Goal: Communication & Community: Ask a question

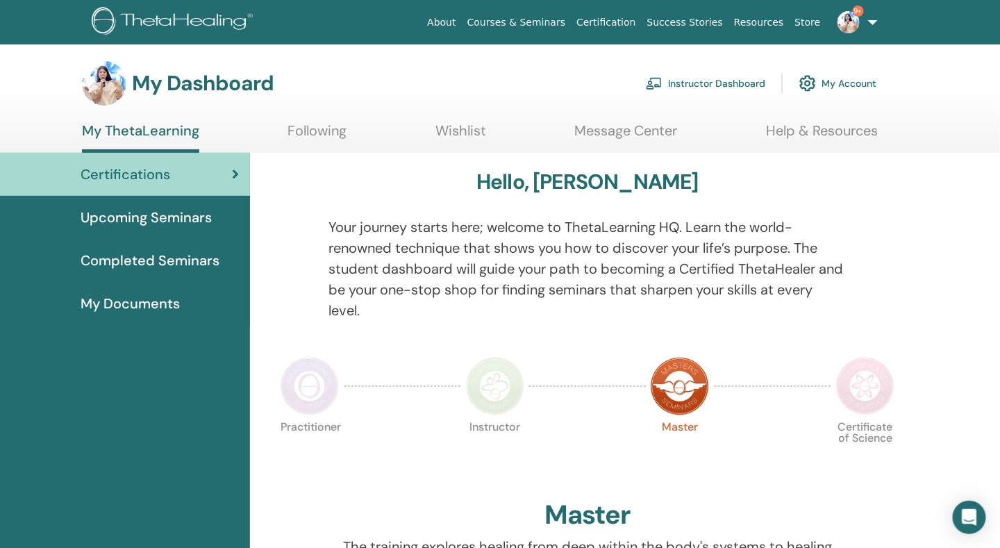
click at [215, 222] on div "Upcoming Seminars" at bounding box center [125, 217] width 228 height 21
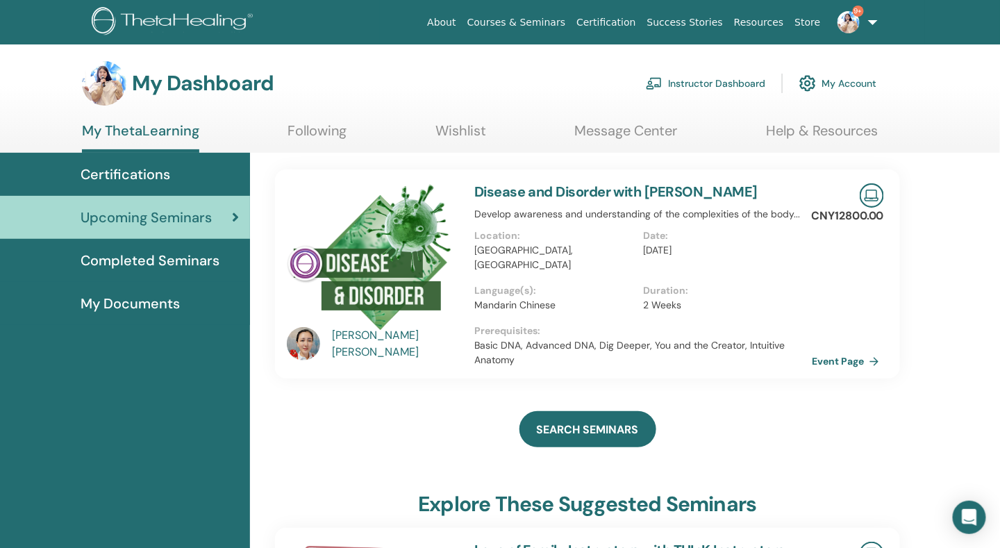
click at [200, 256] on span "Completed Seminars" at bounding box center [150, 260] width 139 height 21
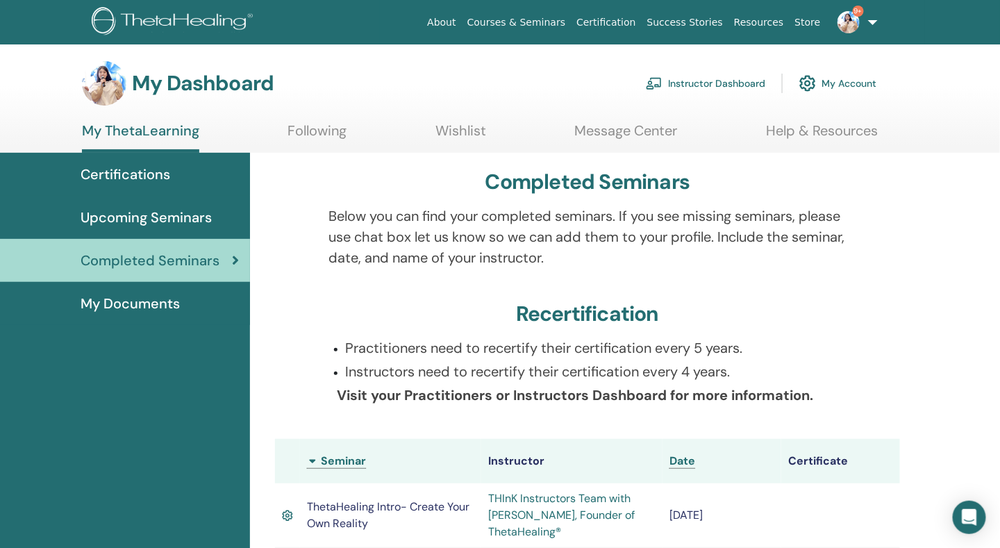
click at [212, 169] on div "Certifications" at bounding box center [125, 174] width 228 height 21
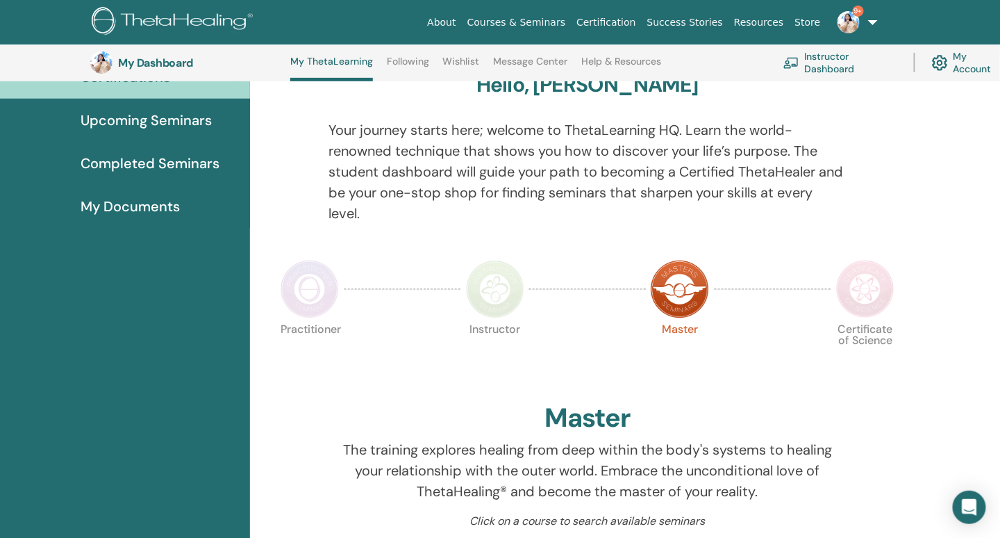
scroll to position [106, 0]
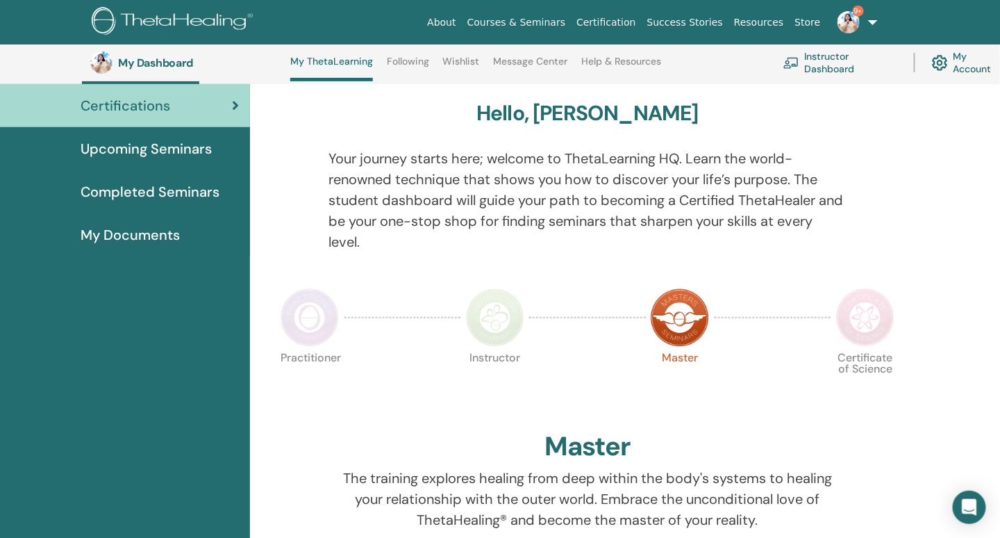
click at [215, 233] on div "My Documents" at bounding box center [125, 234] width 228 height 21
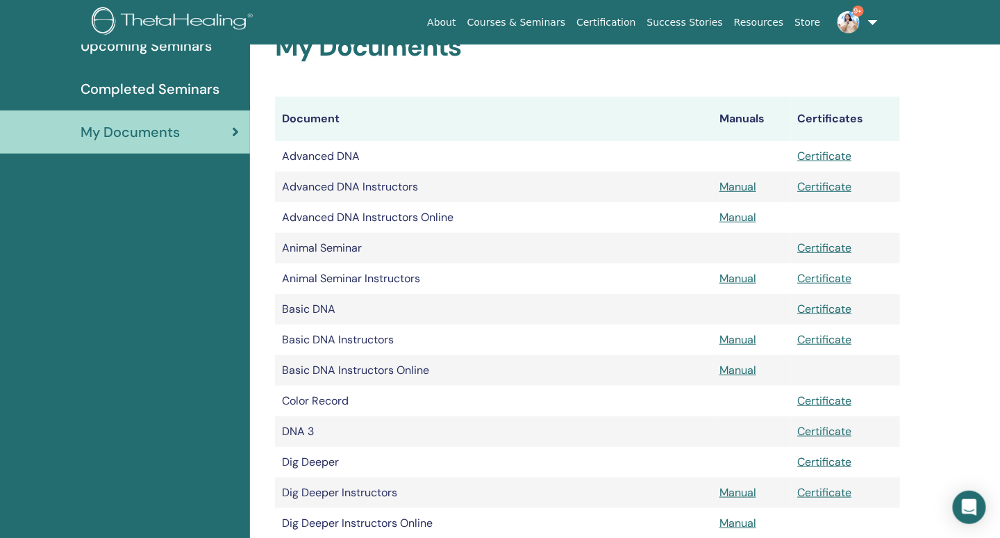
scroll to position [172, 0]
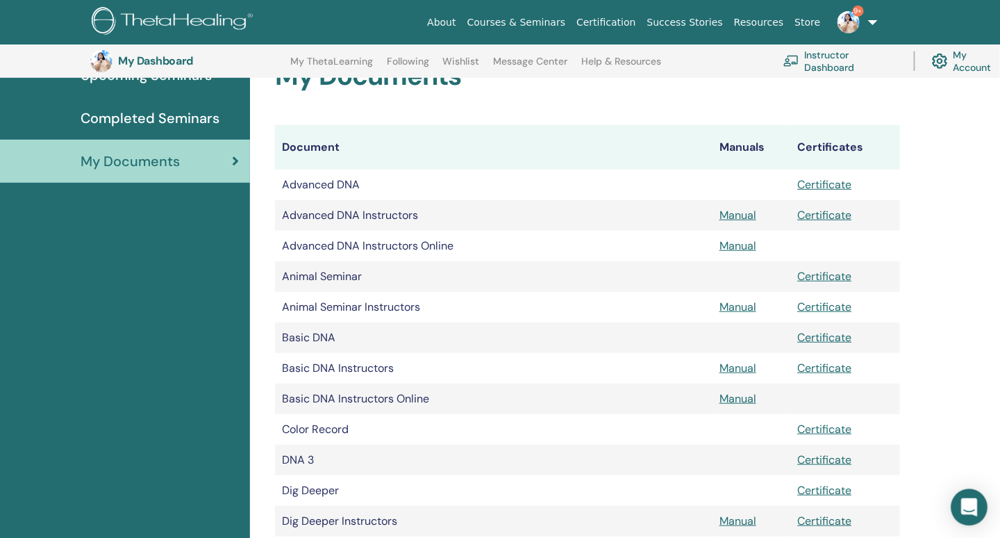
click at [975, 493] on div "Open Intercom Messenger" at bounding box center [970, 507] width 37 height 37
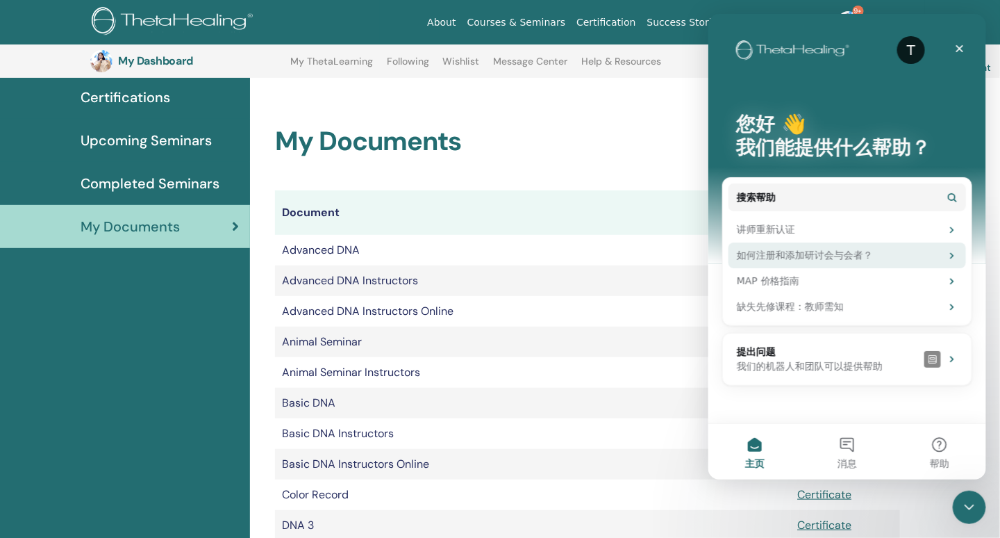
scroll to position [103, 0]
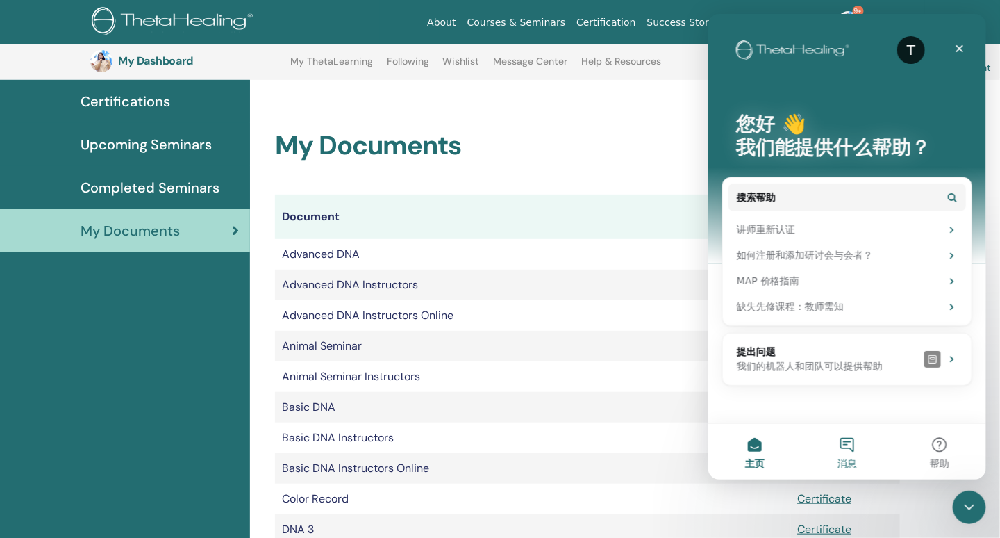
click at [831, 452] on button "消息" at bounding box center [846, 451] width 92 height 56
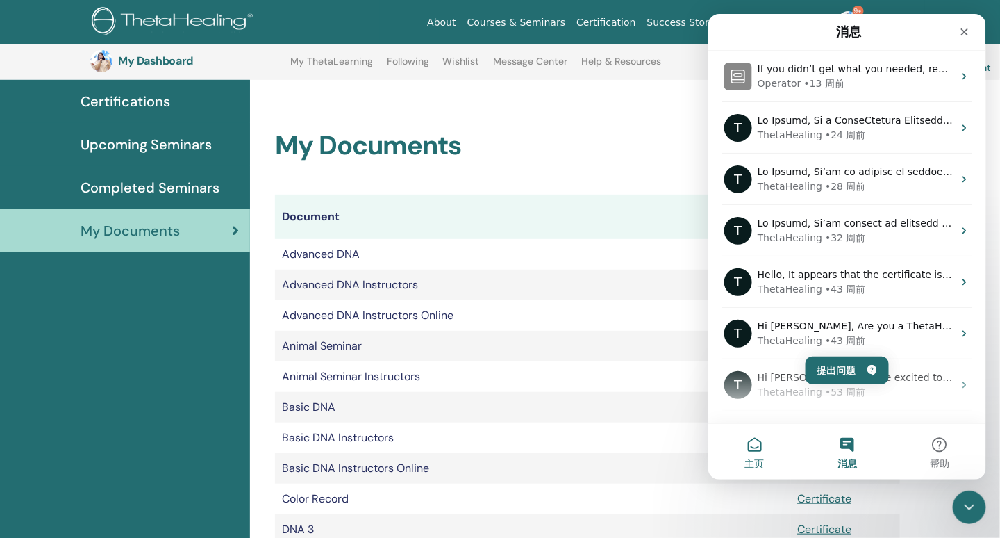
click at [768, 451] on button "主页" at bounding box center [754, 451] width 92 height 56
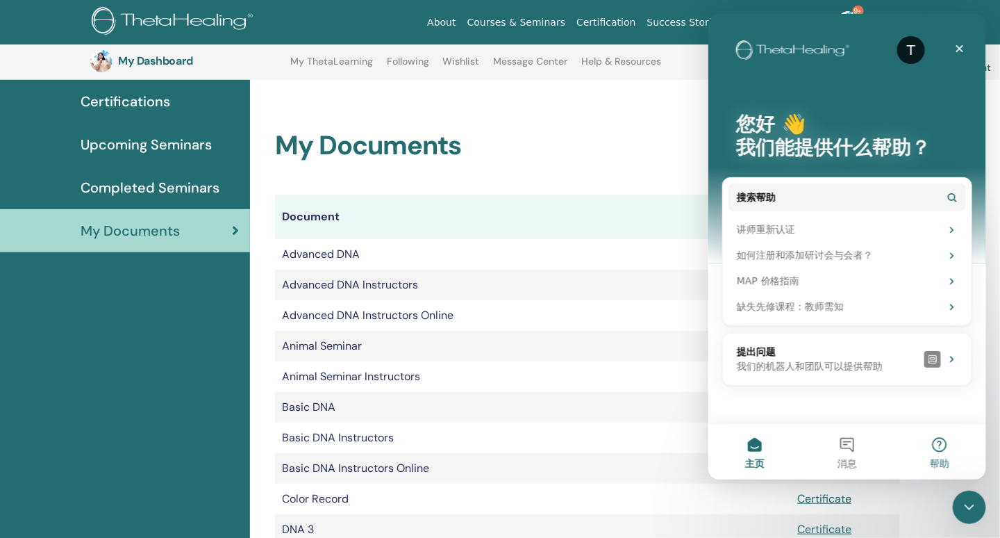
click at [950, 459] on button "帮助" at bounding box center [939, 451] width 92 height 56
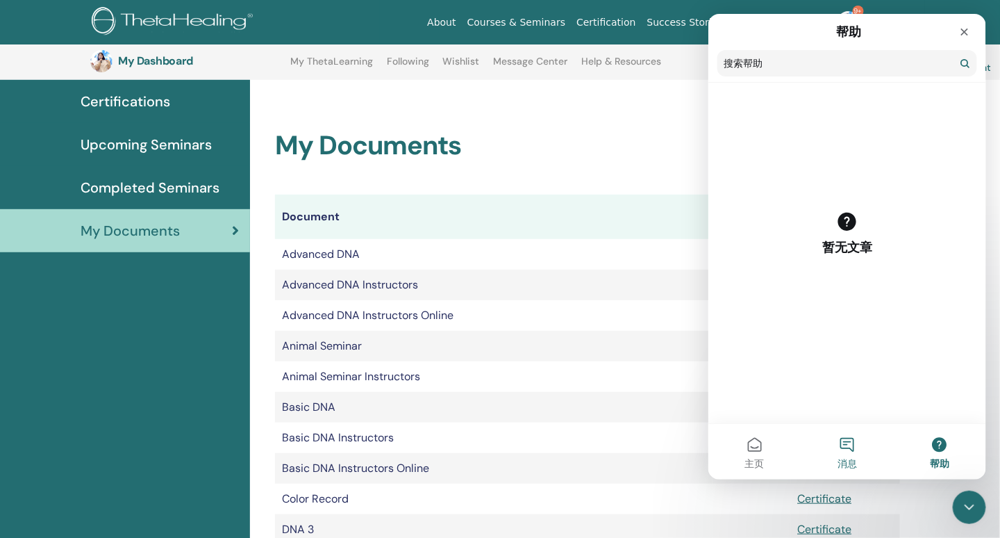
click at [876, 454] on button "消息" at bounding box center [846, 451] width 92 height 56
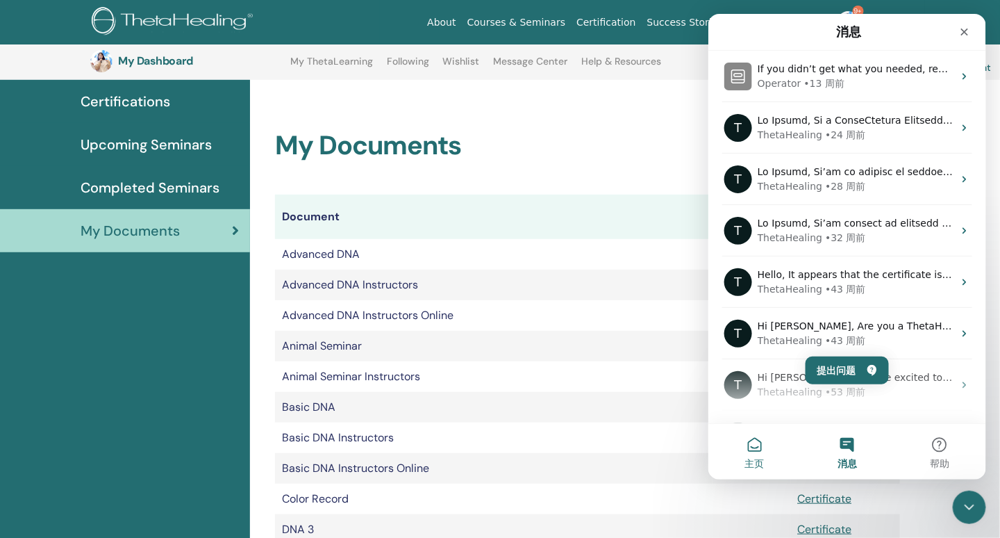
click at [759, 445] on button "主页" at bounding box center [754, 451] width 92 height 56
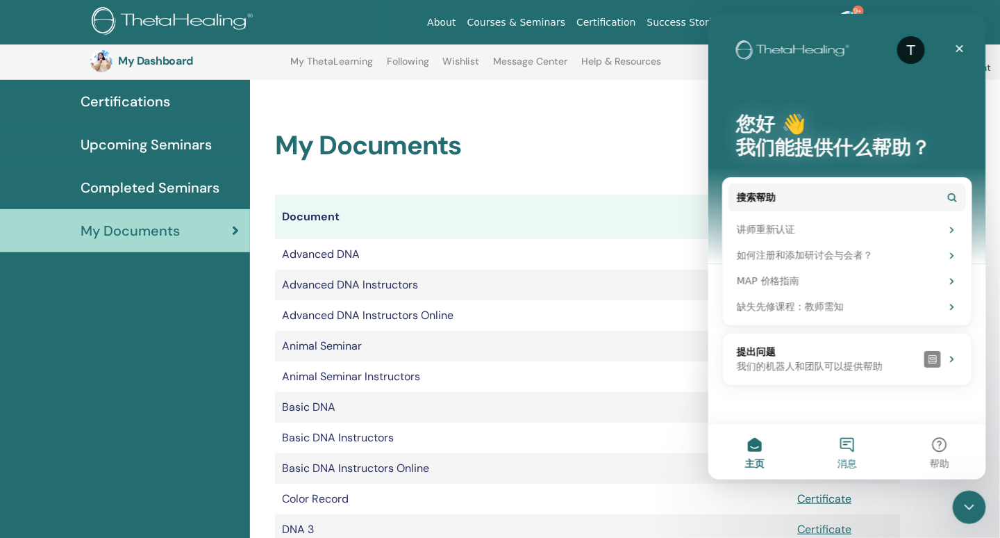
click at [848, 458] on span "消息" at bounding box center [846, 463] width 19 height 10
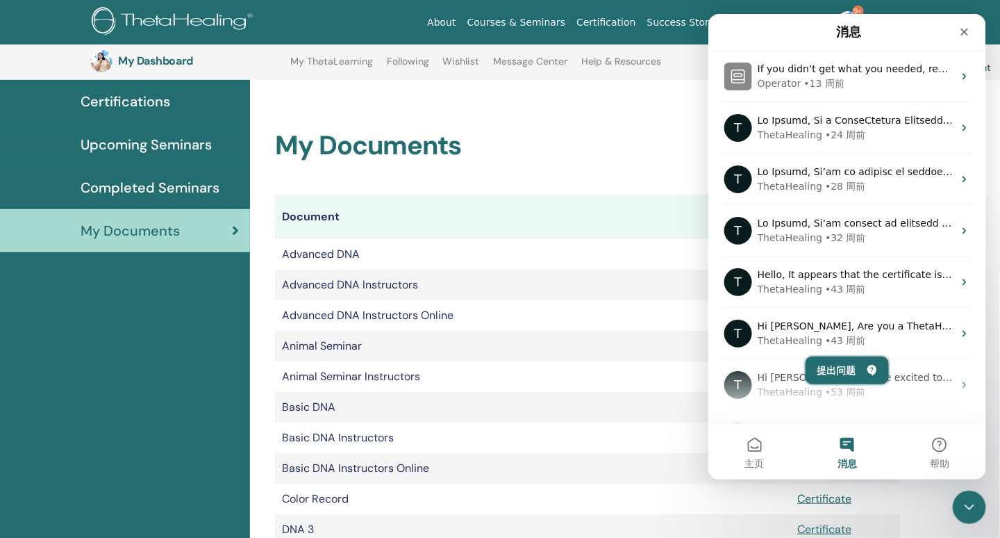
click at [830, 373] on button "提出问题" at bounding box center [846, 370] width 83 height 28
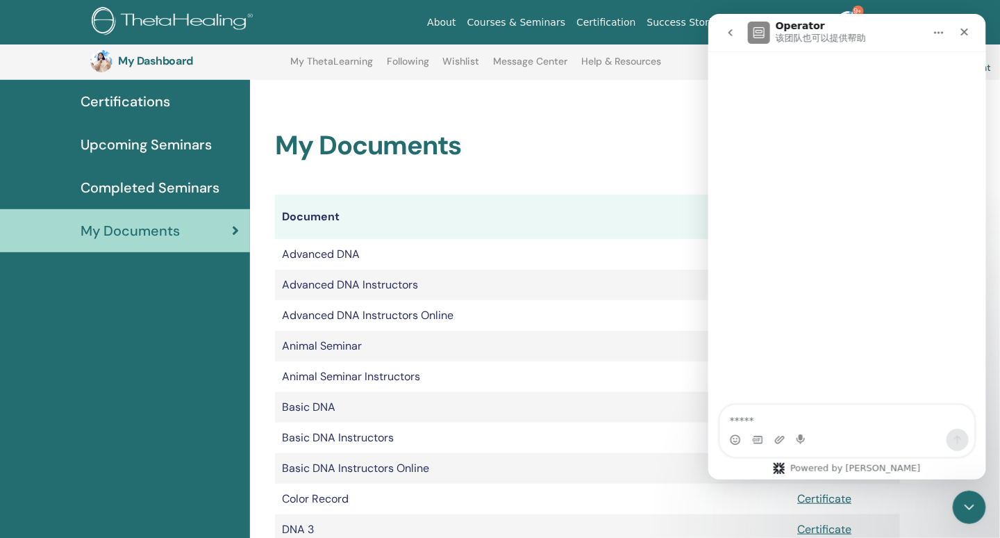
click at [813, 423] on textarea "提出问题…" at bounding box center [847, 416] width 254 height 24
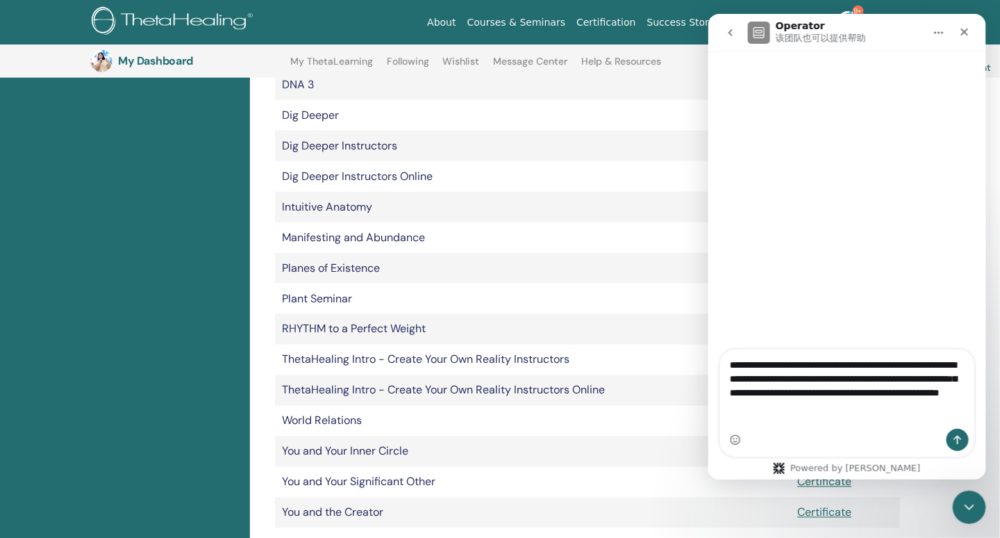
scroll to position [520, 0]
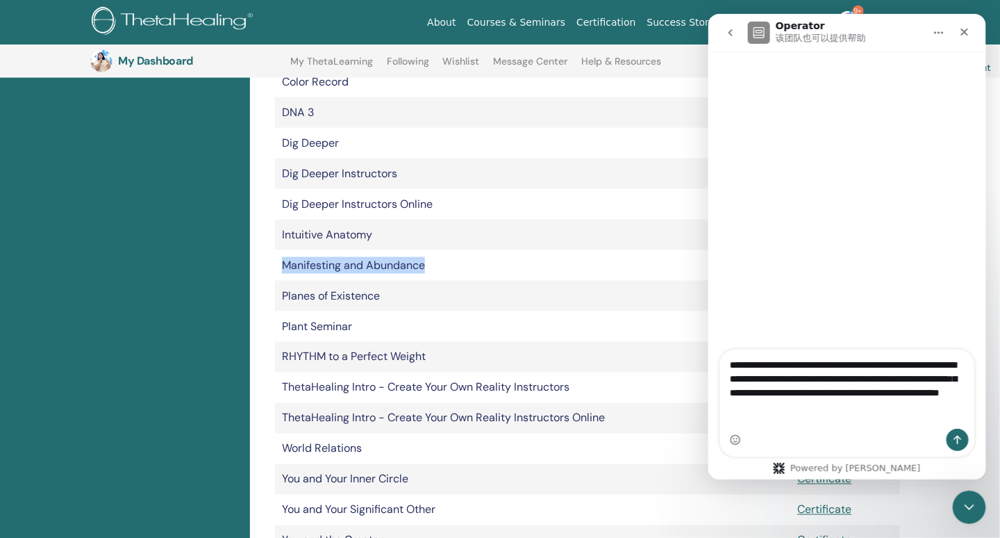
drag, startPoint x: 279, startPoint y: 265, endPoint x: 440, endPoint y: 258, distance: 161.3
click at [440, 258] on td "Manifesting and Abundance" at bounding box center [494, 265] width 438 height 31
copy td "Manifesting and Abundance"
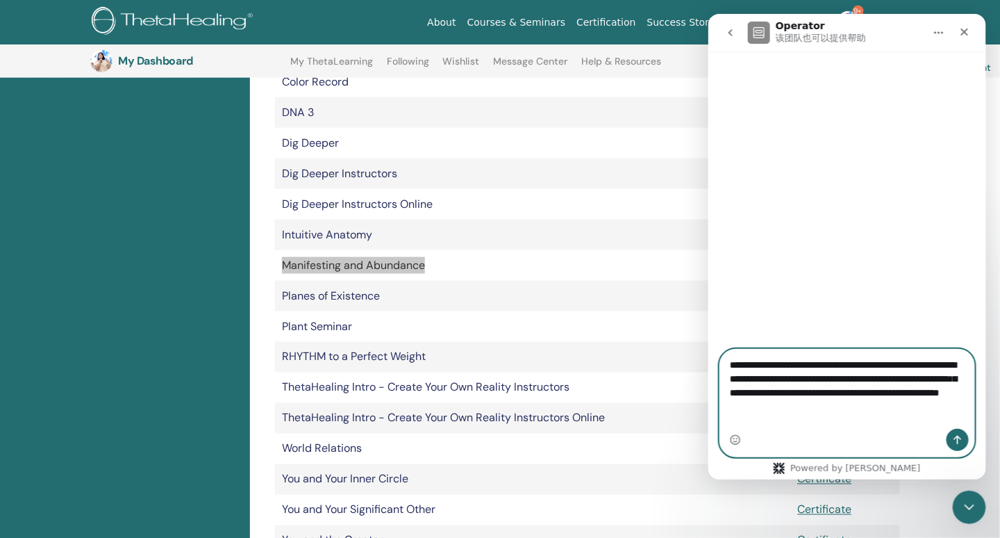
drag, startPoint x: 817, startPoint y: 381, endPoint x: 761, endPoint y: 395, distance: 57.5
click at [761, 395] on textarea "**********" at bounding box center [847, 381] width 255 height 65
paste textarea "提出问题…"
click at [829, 426] on textarea "**********" at bounding box center [847, 388] width 255 height 79
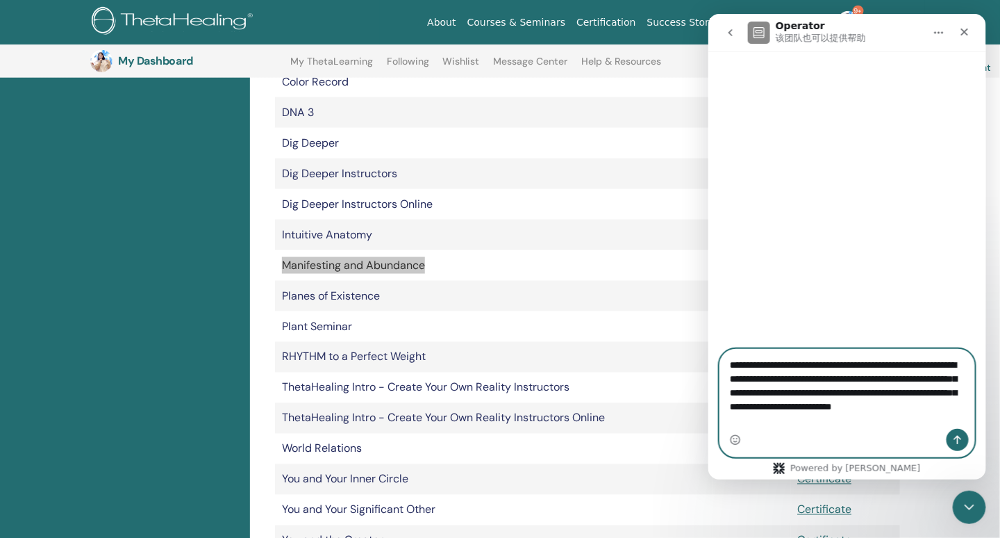
type textarea "**********"
click at [959, 435] on icon "发送消息…" at bounding box center [957, 438] width 11 height 11
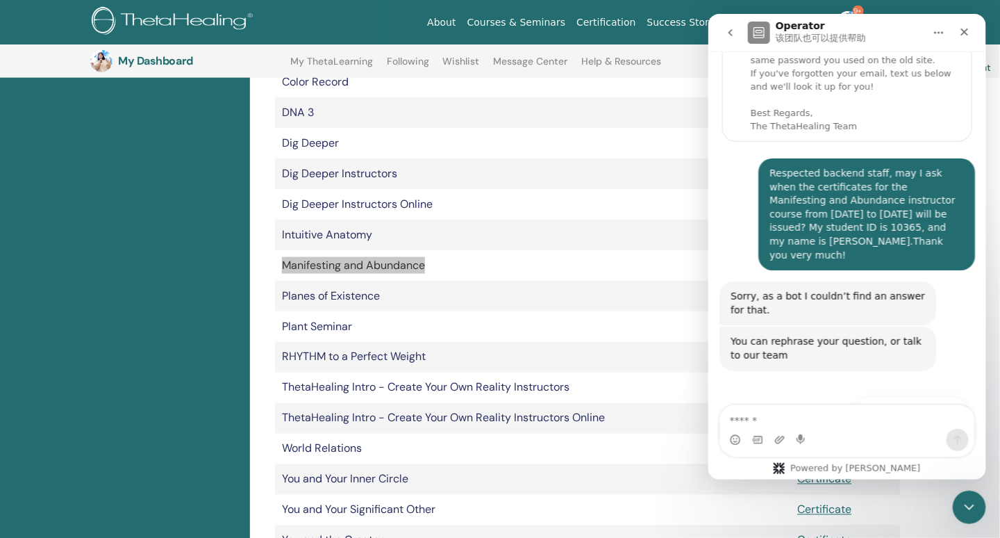
scroll to position [85, 0]
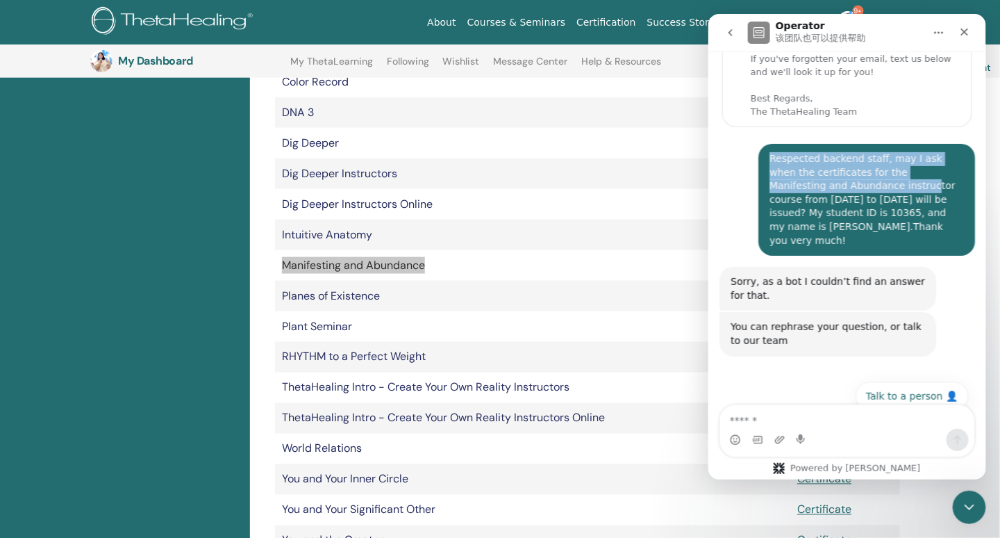
drag, startPoint x: 763, startPoint y: 157, endPoint x: 847, endPoint y: 184, distance: 88.3
click at [847, 184] on div "Respected backend staff, may I ask when the certificates for the Manifesting an…" at bounding box center [866, 198] width 195 height 95
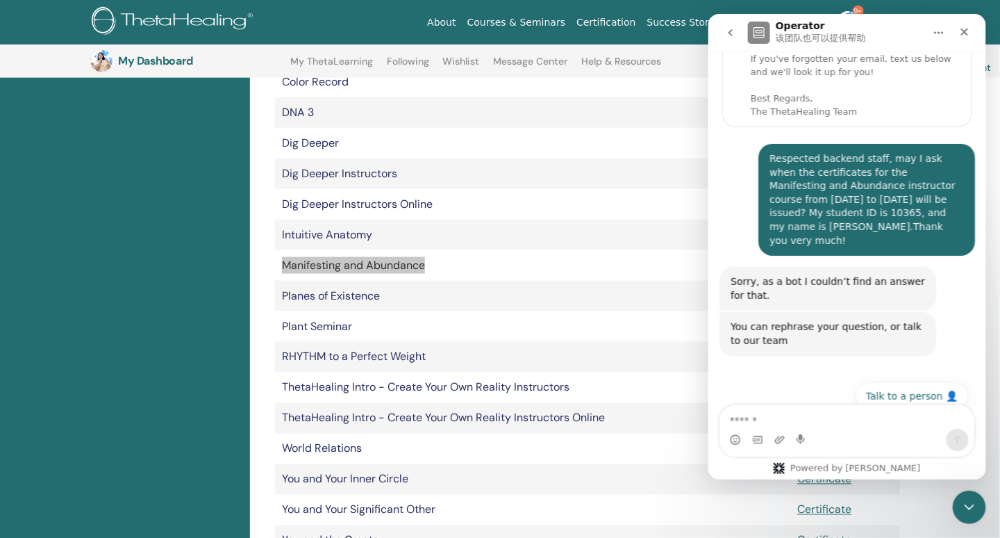
click at [889, 351] on div "You can rephrase your question, or talk to our team Operator • 刚才" at bounding box center [847, 341] width 256 height 60
click at [884, 382] on button "Talk to a person 👤" at bounding box center [911, 395] width 113 height 28
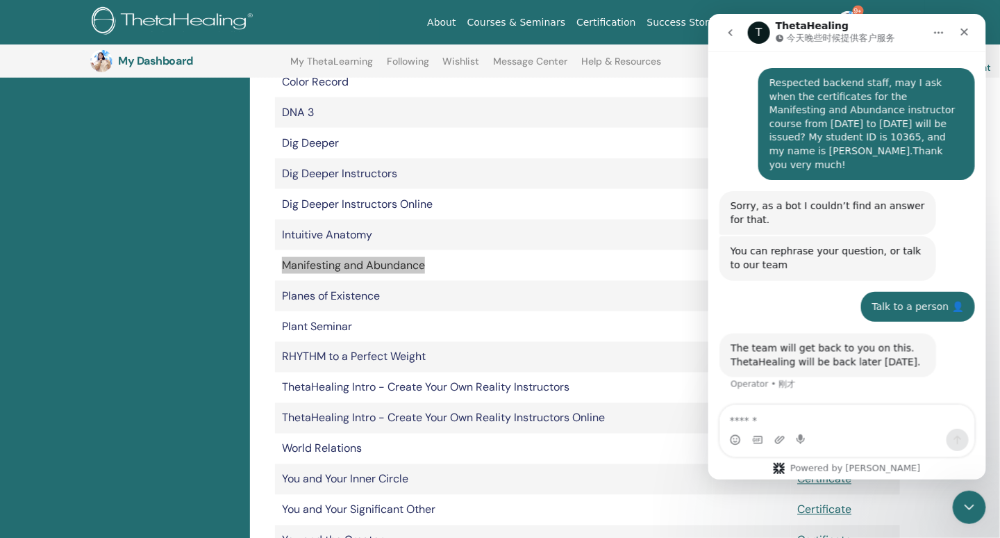
scroll to position [185, 0]
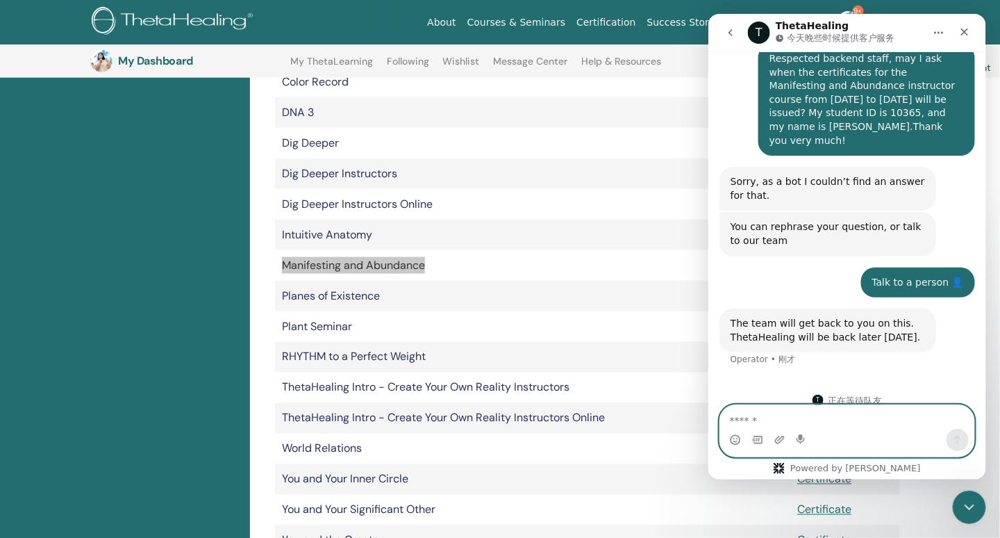
click at [761, 420] on textarea "发消息..." at bounding box center [847, 416] width 254 height 24
click at [731, 420] on textarea "**********" at bounding box center [847, 416] width 255 height 24
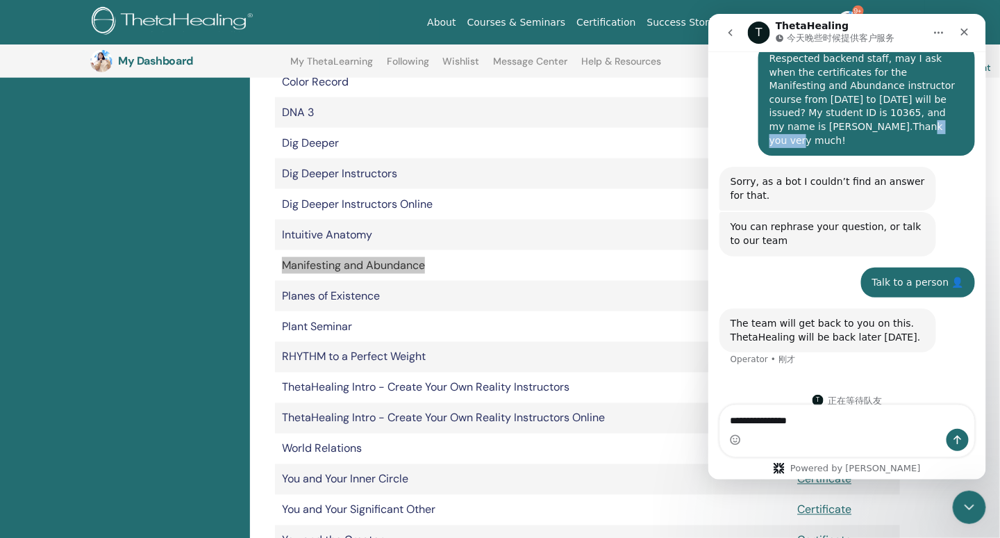
drag, startPoint x: 823, startPoint y: 126, endPoint x: 870, endPoint y: 124, distance: 46.6
click at [870, 124] on div "Respected backend staff, may I ask when the certificates for the Manifesting an…" at bounding box center [866, 98] width 195 height 95
copy div "Thank you"
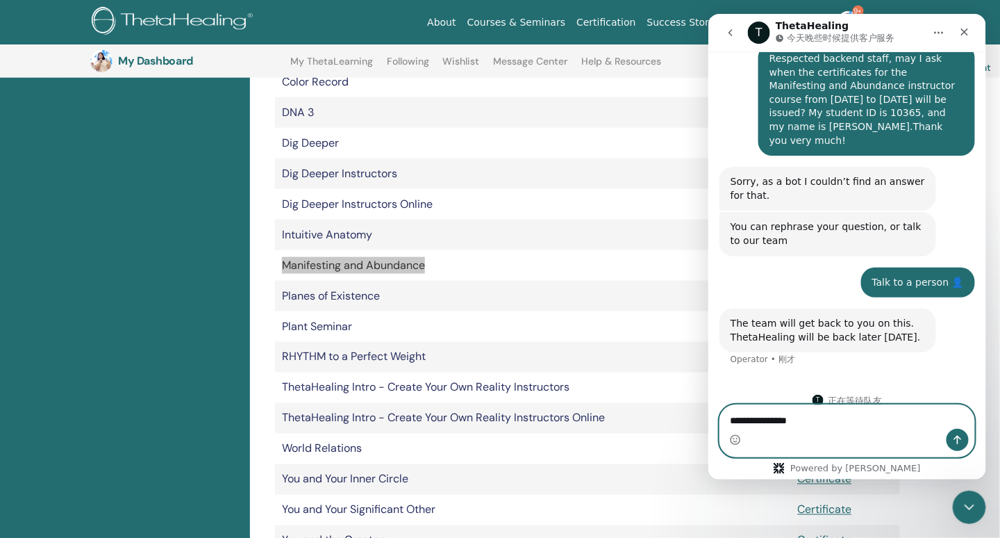
click at [729, 421] on textarea "**********" at bounding box center [847, 416] width 255 height 24
paste textarea "*********"
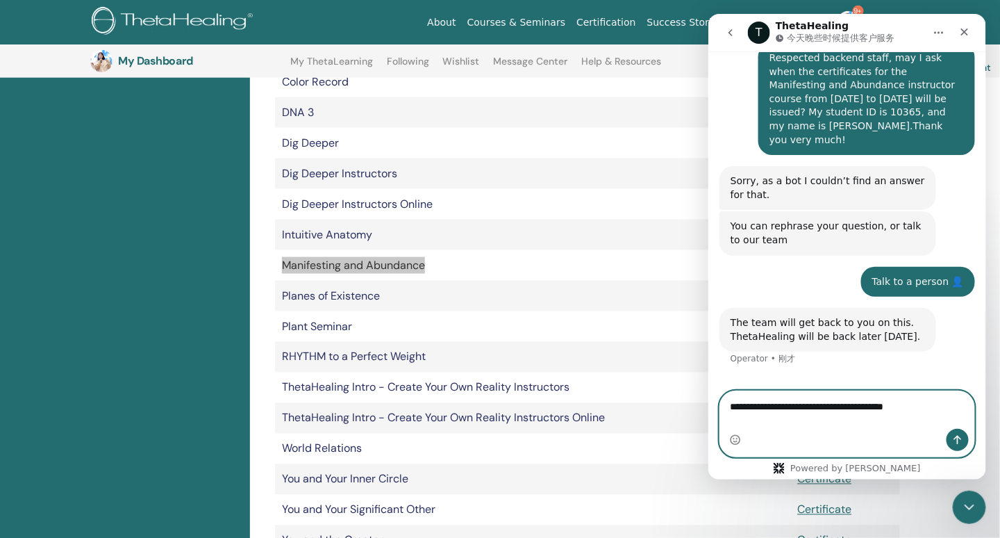
scroll to position [199, 0]
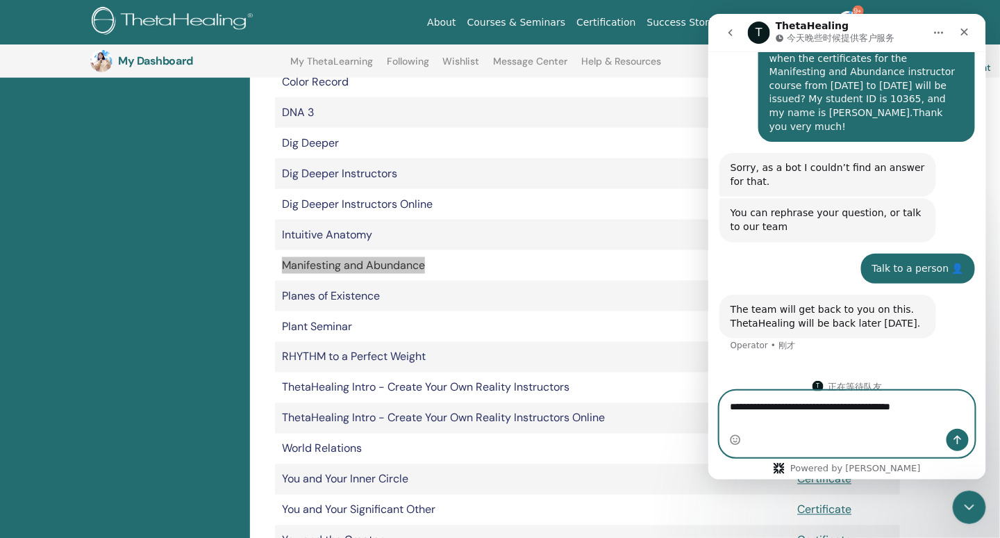
click at [917, 427] on textarea "**********" at bounding box center [847, 409] width 255 height 38
type textarea "**********"
click at [961, 441] on icon "发送消息…" at bounding box center [957, 438] width 11 height 11
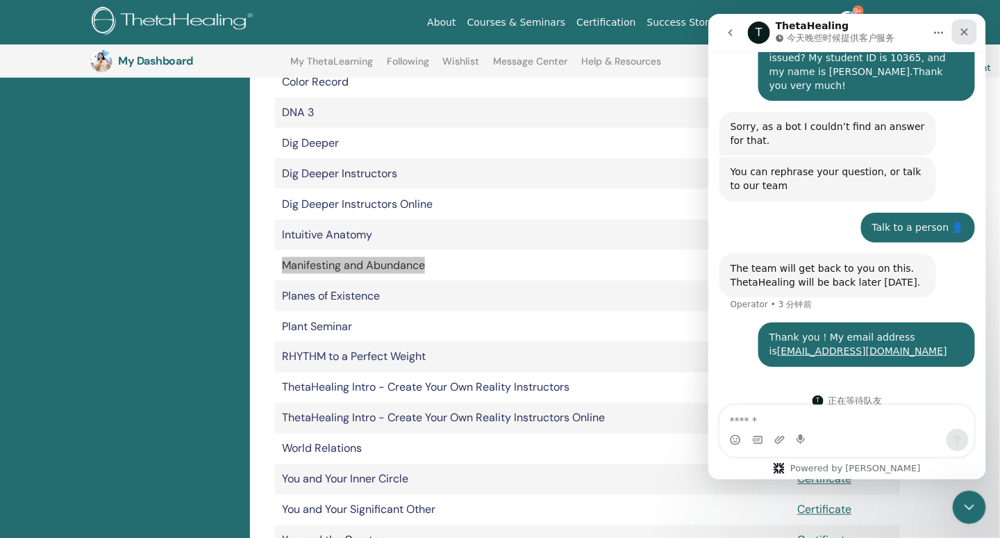
click at [961, 26] on icon "关闭" at bounding box center [964, 31] width 11 height 11
